Goal: Task Accomplishment & Management: Use online tool/utility

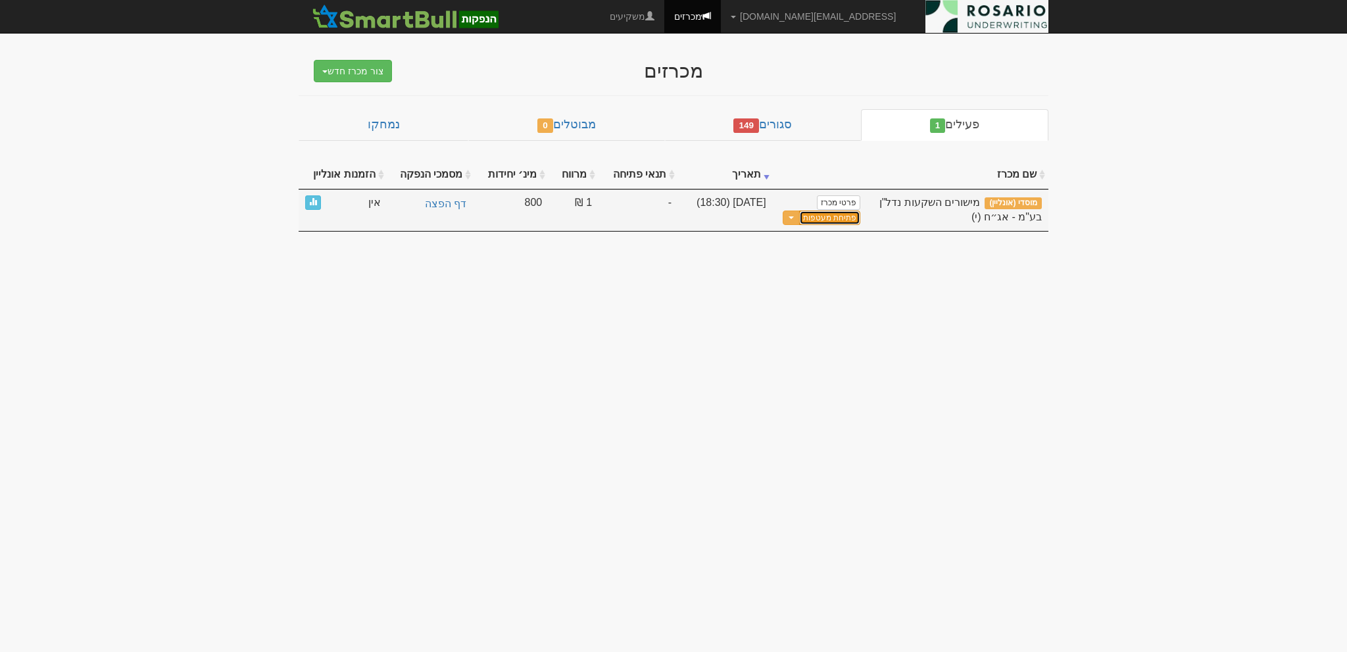
click at [837, 212] on button "פתיחת מעטפות" at bounding box center [829, 217] width 61 height 15
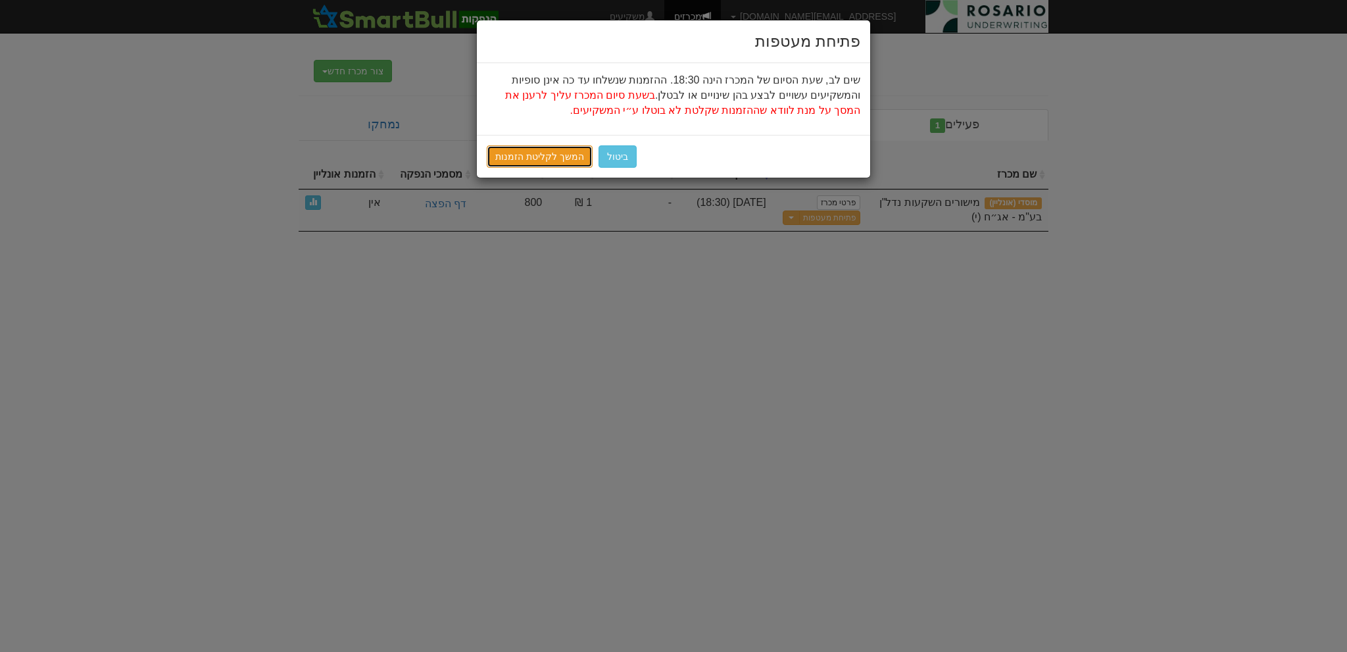
click at [555, 157] on link "המשך לקליטת הזמנות" at bounding box center [540, 156] width 106 height 22
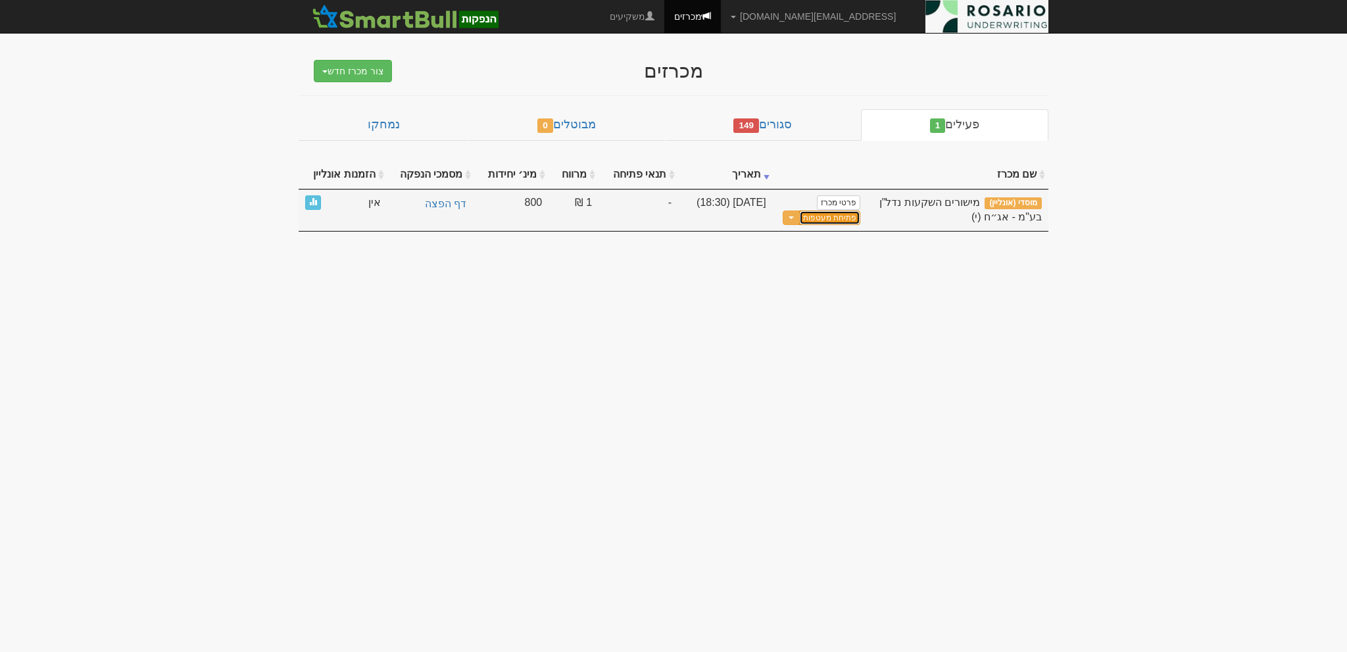
click at [828, 215] on button "פתיחת מעטפות" at bounding box center [829, 217] width 61 height 15
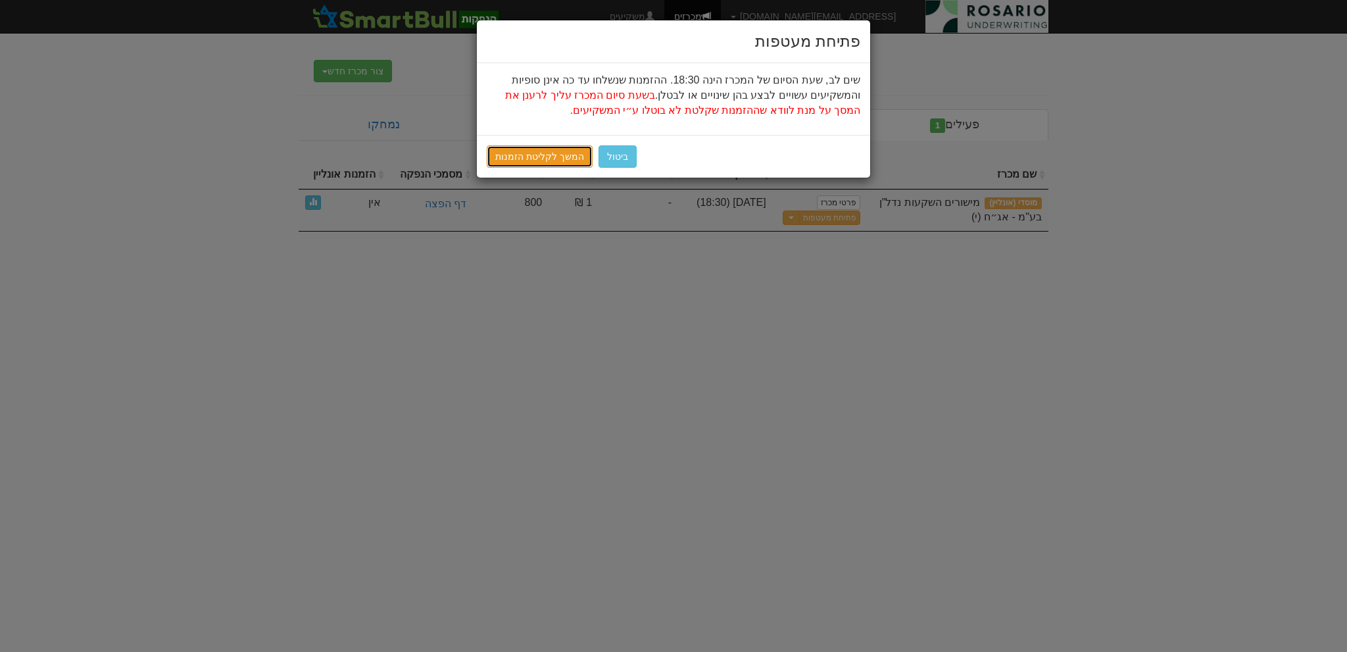
click at [546, 163] on link "המשך לקליטת הזמנות" at bounding box center [540, 156] width 106 height 22
